Goal: Task Accomplishment & Management: Complete application form

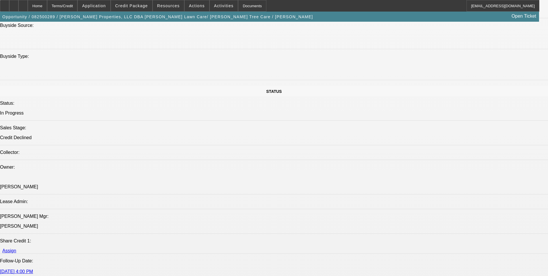
select select "0"
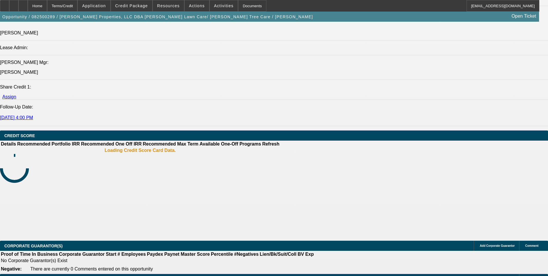
select select "1"
select select "6"
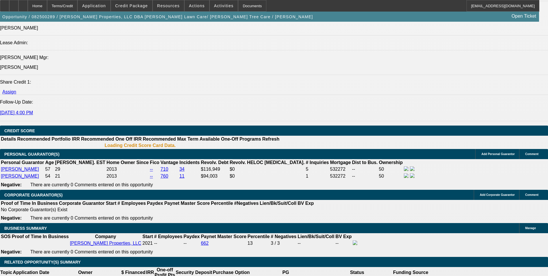
scroll to position [736, 0]
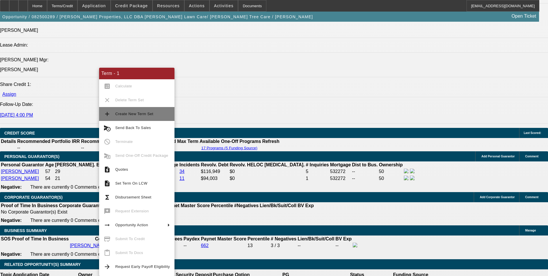
click at [144, 115] on span "Create New Term Set" at bounding box center [134, 113] width 38 height 4
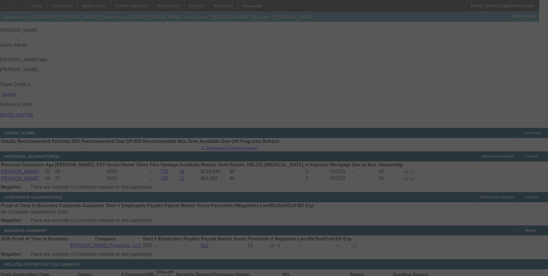
scroll to position [745, 0]
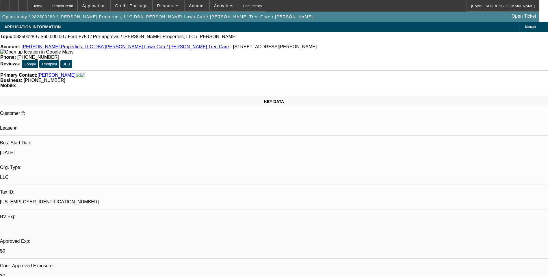
select select "0"
select select "6"
select select "0"
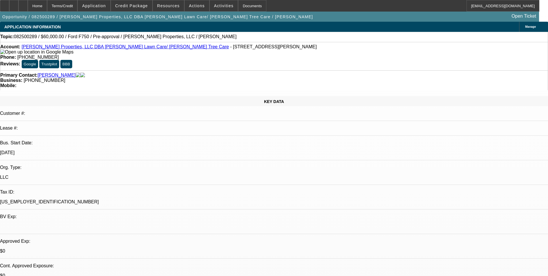
select select "0"
select select "6"
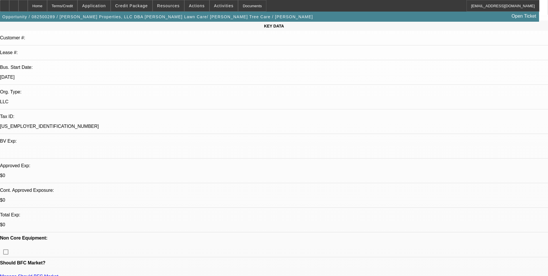
scroll to position [87, 0]
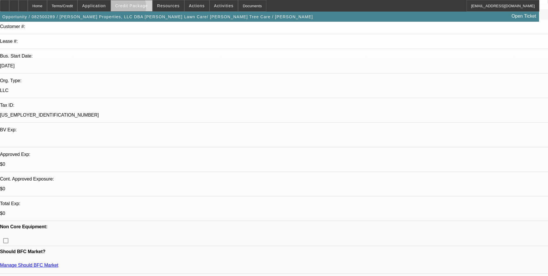
click at [135, 8] on span at bounding box center [131, 6] width 41 height 14
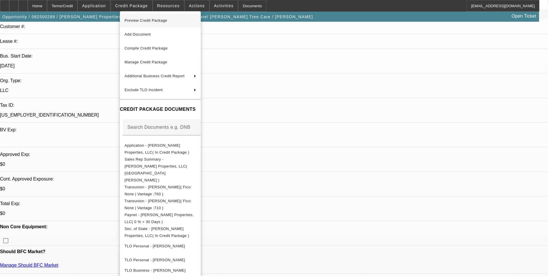
click at [137, 18] on span "Preview Credit Package" at bounding box center [145, 20] width 43 height 4
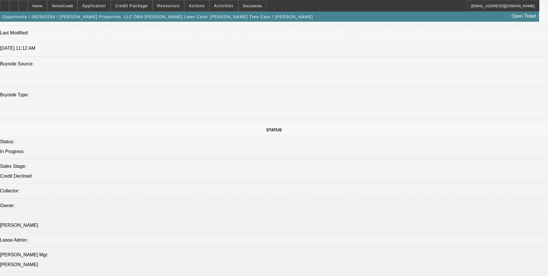
select select "0"
select select "6"
select select "0"
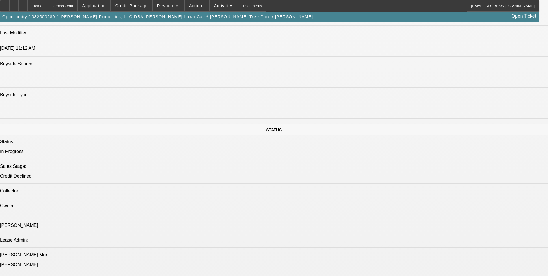
select select "0"
select select "6"
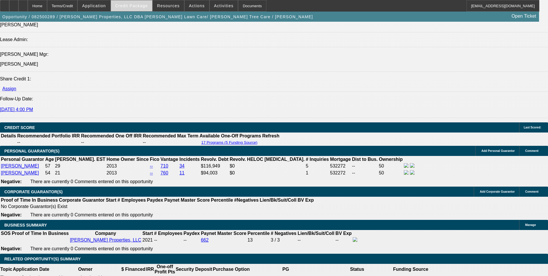
scroll to position [750, 0]
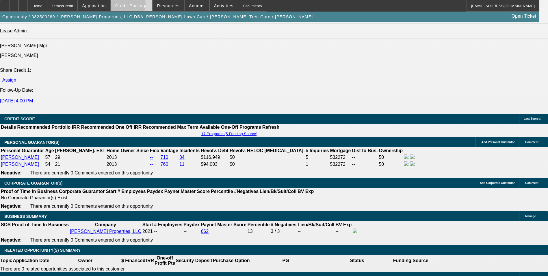
click at [137, 5] on span "Credit Package" at bounding box center [131, 5] width 33 height 5
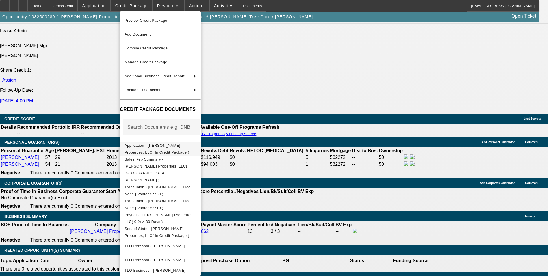
click at [183, 147] on span "Application - Truelove Properties, LLC( In Credit Package )" at bounding box center [156, 148] width 65 height 11
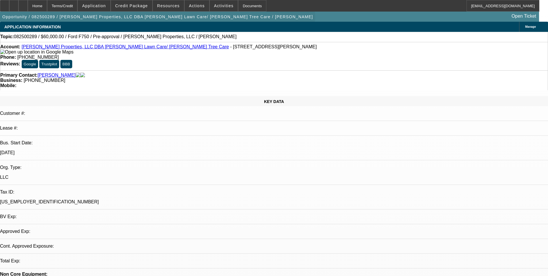
select select "0"
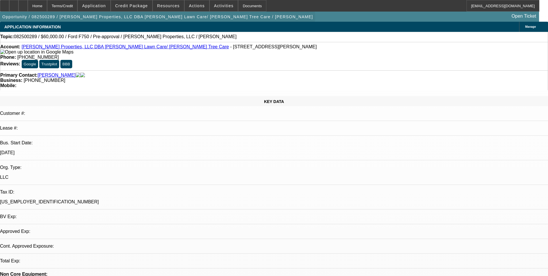
select select "0"
select select "1"
select select "6"
select select "1"
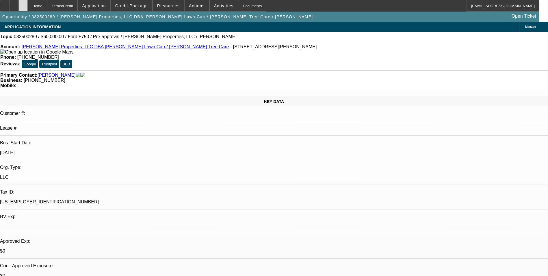
select select "1"
select select "6"
click at [18, 8] on div at bounding box center [13, 6] width 9 height 12
click at [18, 6] on div at bounding box center [13, 6] width 9 height 12
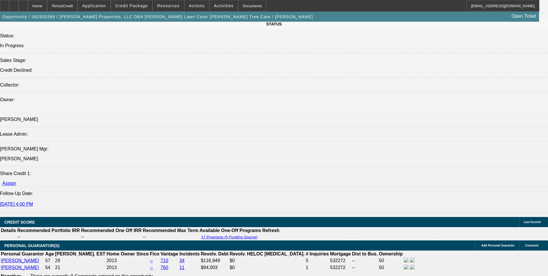
scroll to position [780, 0]
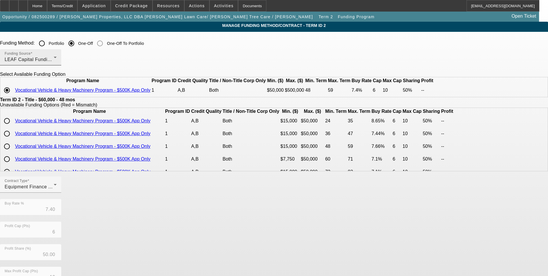
click at [54, 57] on div "LEAF Capital Funding, LLC" at bounding box center [29, 59] width 49 height 7
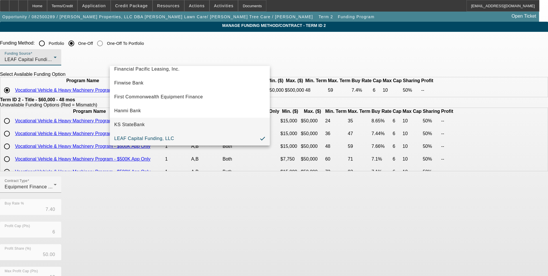
scroll to position [164, 0]
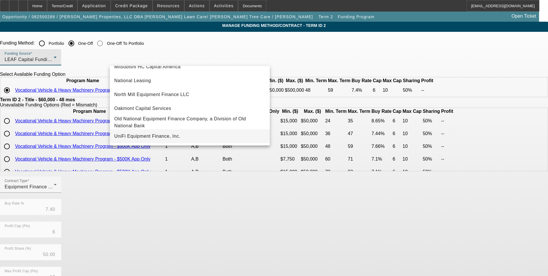
click at [168, 133] on span "UniFi Equipment Finance, Inc." at bounding box center [147, 136] width 66 height 7
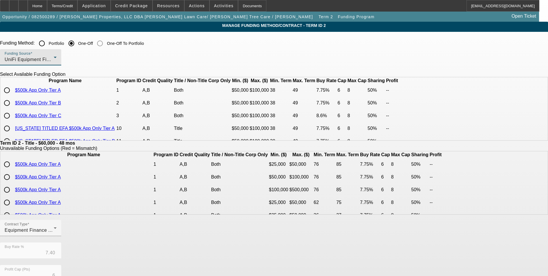
click at [13, 96] on input "radio" at bounding box center [7, 90] width 12 height 12
radio input "true"
type input "7.75"
type input "8"
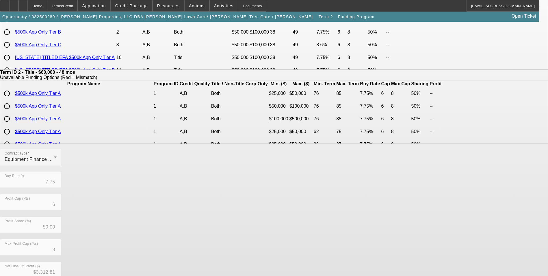
scroll to position [124, 0]
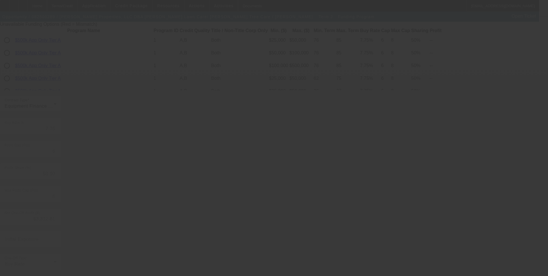
type input "7.40"
type input "10"
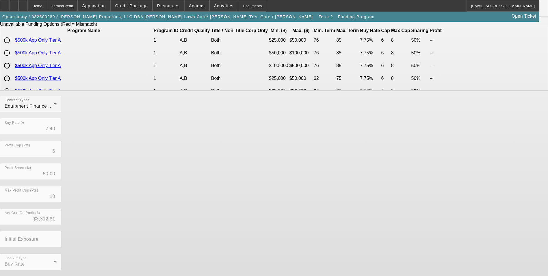
scroll to position [0, 0]
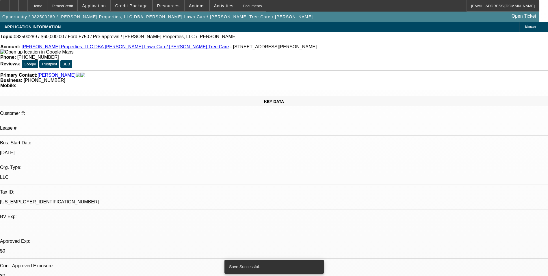
select select "0"
select select "6"
select select "0"
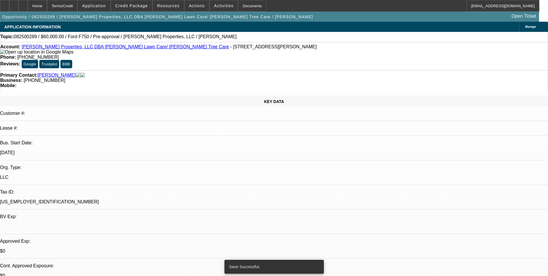
select select "0"
select select "6"
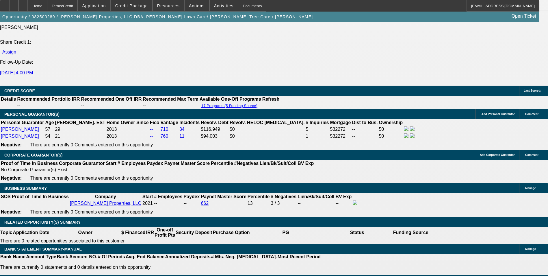
scroll to position [780, 0]
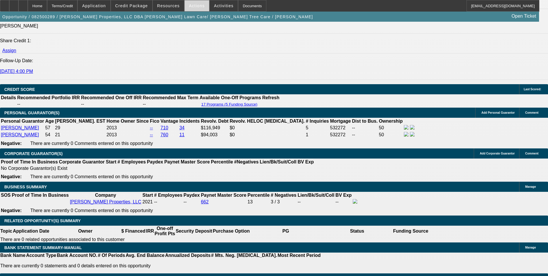
click at [190, 9] on span at bounding box center [197, 6] width 25 height 14
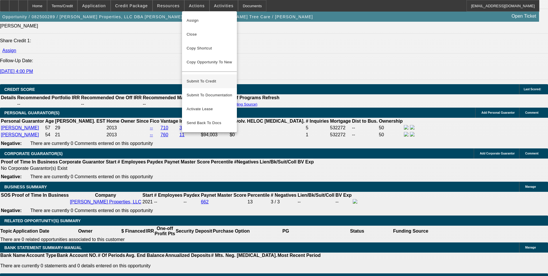
click at [212, 79] on span "Submit To Credit" at bounding box center [210, 81] width 46 height 7
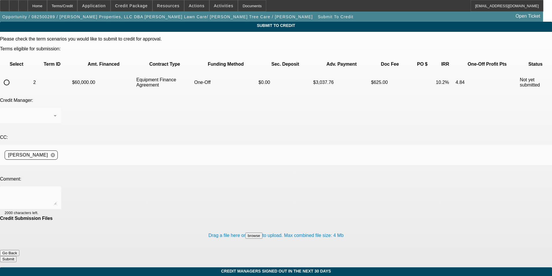
click at [12, 77] on input "radio" at bounding box center [7, 83] width 12 height 12
radio input "true"
click at [57, 191] on textarea at bounding box center [31, 198] width 52 height 14
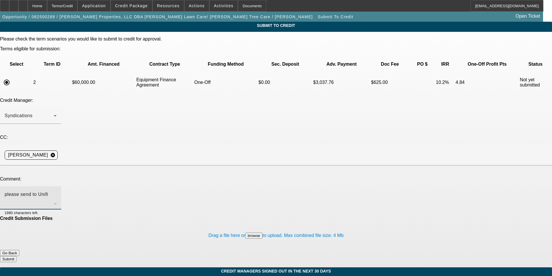
type textarea "please send to Unifi"
click at [16, 256] on button "Submit" at bounding box center [8, 259] width 16 height 6
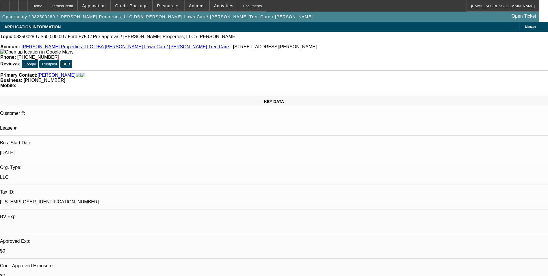
select select "0"
select select "6"
select select "0"
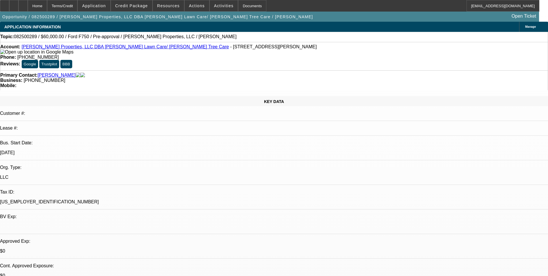
select select "0"
select select "6"
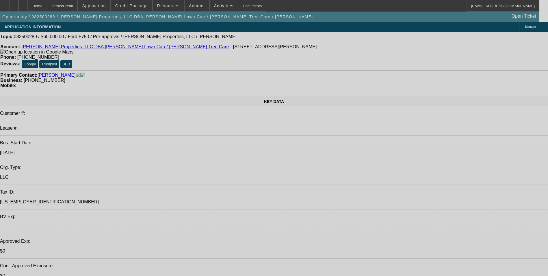
select select "0"
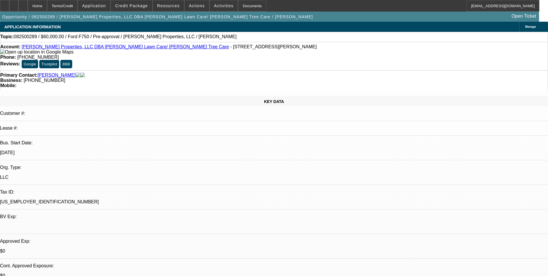
select select "0"
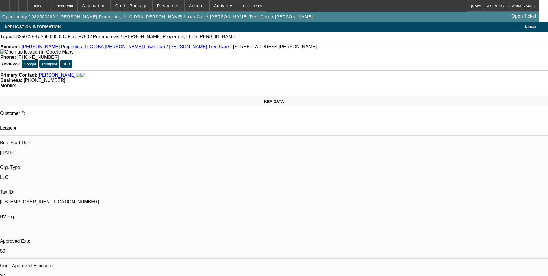
select select "1"
select select "6"
select select "1"
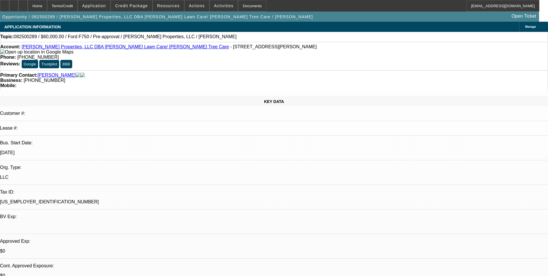
select select "6"
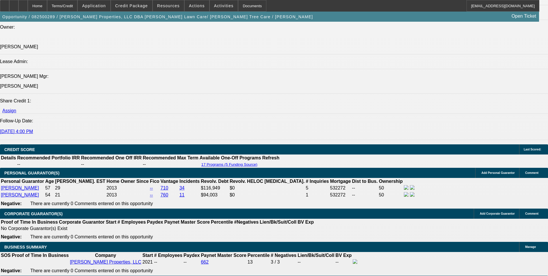
scroll to position [722, 0]
